Goal: Task Accomplishment & Management: Complete application form

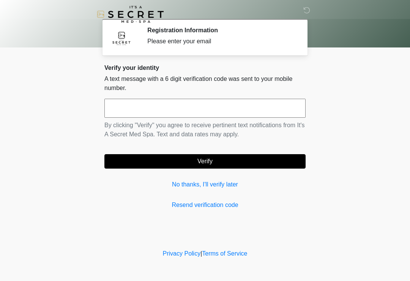
click at [245, 104] on input "text" at bounding box center [204, 108] width 201 height 19
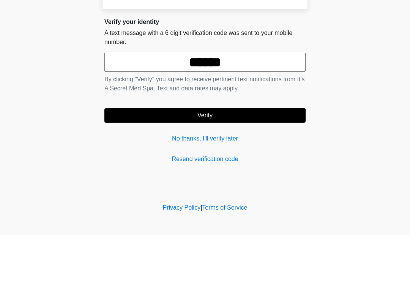
type input "******"
click at [252, 154] on button "Verify" at bounding box center [204, 161] width 201 height 14
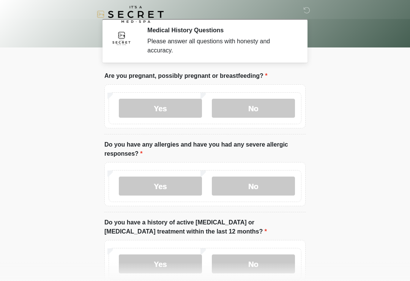
click at [271, 108] on label "No" at bounding box center [253, 108] width 83 height 19
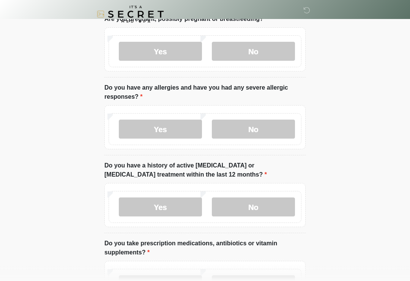
scroll to position [63, 0]
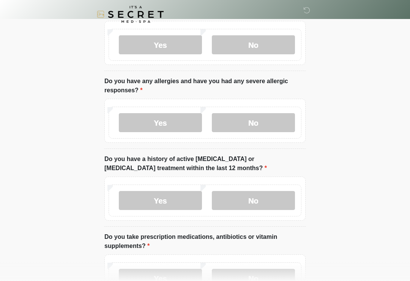
click at [256, 131] on label "No" at bounding box center [253, 122] width 83 height 19
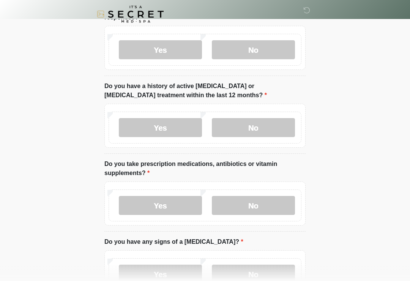
scroll to position [137, 0]
click at [278, 124] on label "No" at bounding box center [253, 127] width 83 height 19
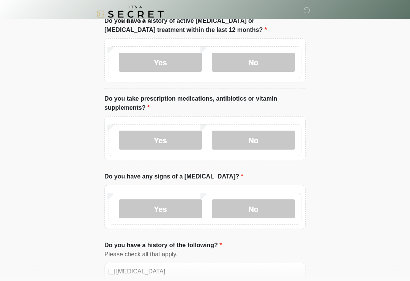
scroll to position [210, 0]
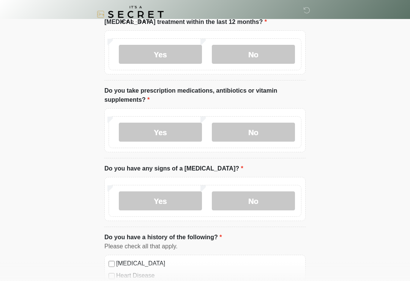
click at [166, 140] on label "Yes" at bounding box center [160, 132] width 83 height 19
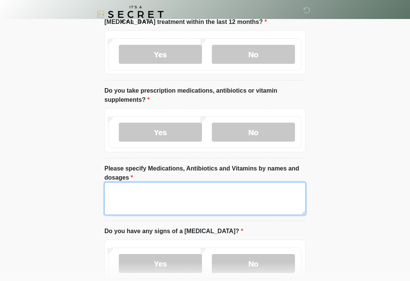
click at [210, 192] on textarea "Please specify Medications, Antibiotics and Vitamins by names and dosages" at bounding box center [204, 198] width 201 height 33
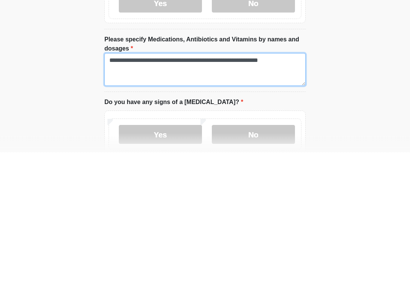
click at [284, 182] on textarea "**********" at bounding box center [204, 198] width 201 height 33
click at [269, 182] on textarea "**********" at bounding box center [204, 198] width 201 height 33
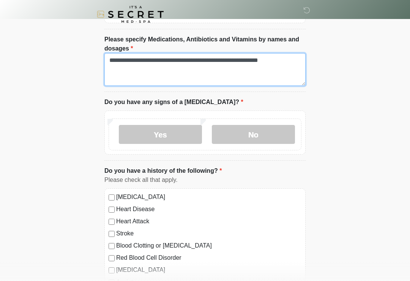
click at [295, 65] on textarea "**********" at bounding box center [204, 69] width 201 height 33
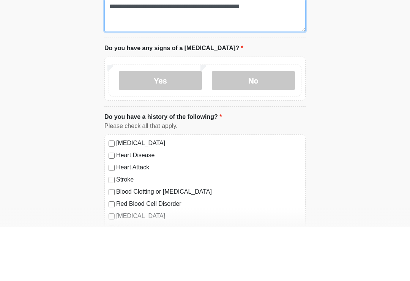
type textarea "**********"
click at [263, 125] on label "No" at bounding box center [253, 134] width 83 height 19
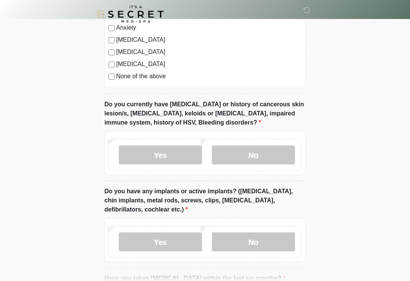
scroll to position [596, 0]
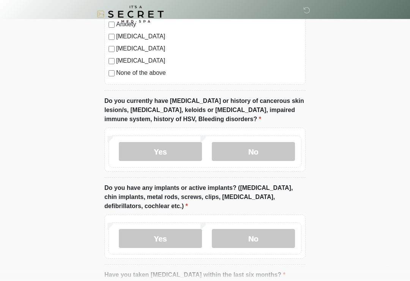
click at [268, 150] on label "No" at bounding box center [253, 151] width 83 height 19
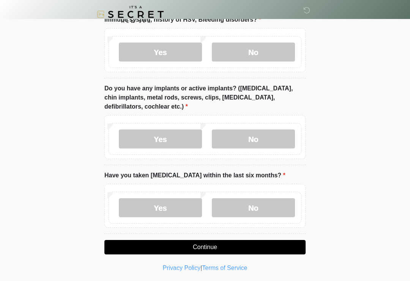
scroll to position [697, 0]
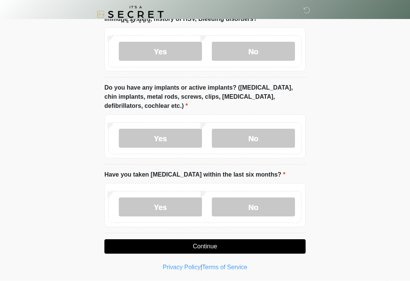
click at [268, 139] on label "No" at bounding box center [253, 138] width 83 height 19
click at [268, 208] on label "No" at bounding box center [253, 206] width 83 height 19
click at [252, 242] on button "Continue" at bounding box center [204, 246] width 201 height 14
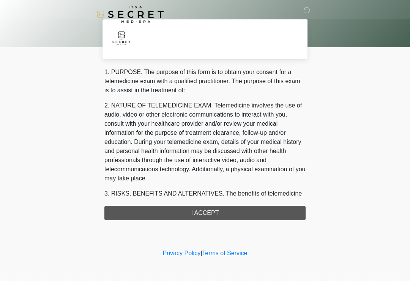
scroll to position [0, 0]
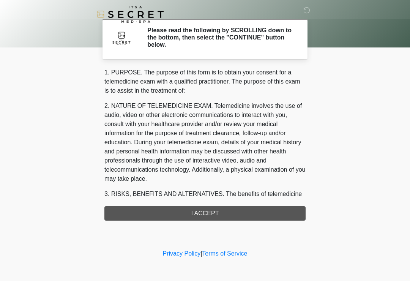
click at [248, 214] on div "1. PURPOSE. The purpose of this form is to obtain your consent for a telemedici…" at bounding box center [204, 144] width 201 height 153
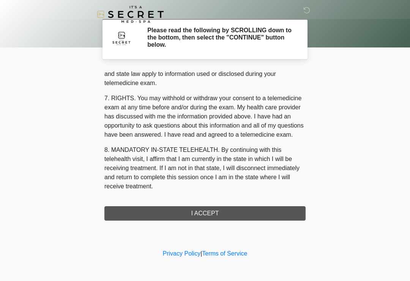
click at [197, 211] on div "1. PURPOSE. The purpose of this form is to obtain your consent for a telemedici…" at bounding box center [204, 144] width 201 height 153
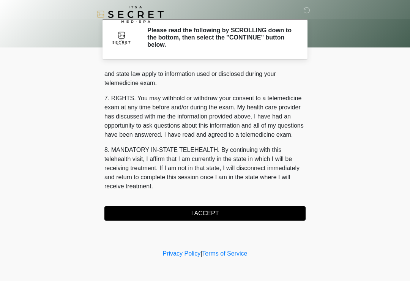
click at [229, 219] on button "I ACCEPT" at bounding box center [204, 213] width 201 height 14
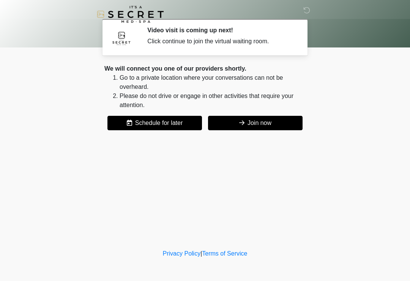
click at [280, 130] on button "Join now" at bounding box center [255, 123] width 95 height 14
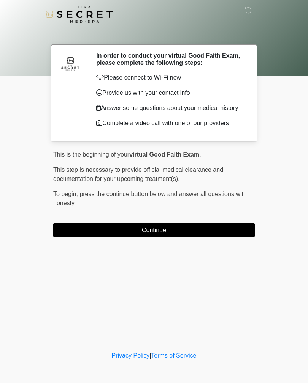
click at [210, 234] on button "Continue" at bounding box center [153, 230] width 201 height 14
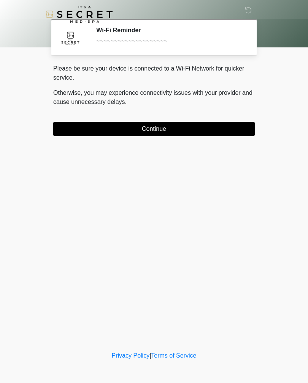
click at [213, 125] on button "Continue" at bounding box center [153, 129] width 201 height 14
